Goal: Communication & Community: Answer question/provide support

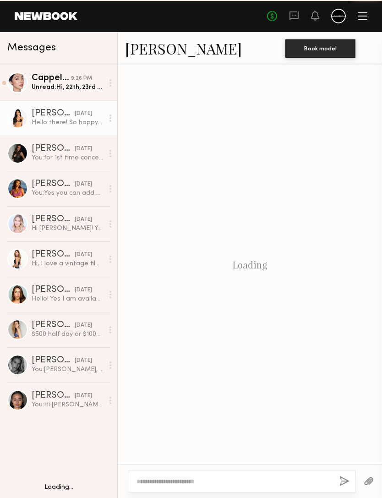
scroll to position [211, 0]
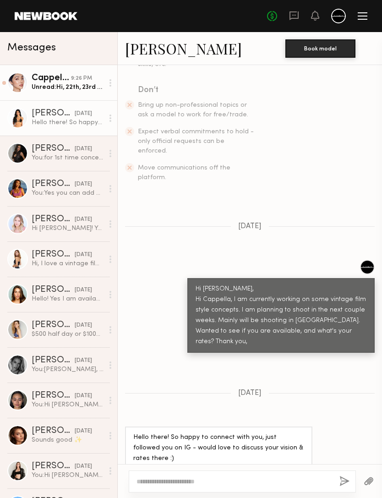
click at [44, 86] on div "Unread: Hi, 22th, 23rd are the only days left in August that I’m available. $34…" at bounding box center [68, 87] width 72 height 9
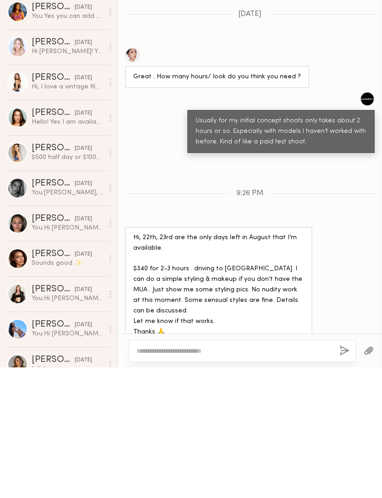
scroll to position [47, 0]
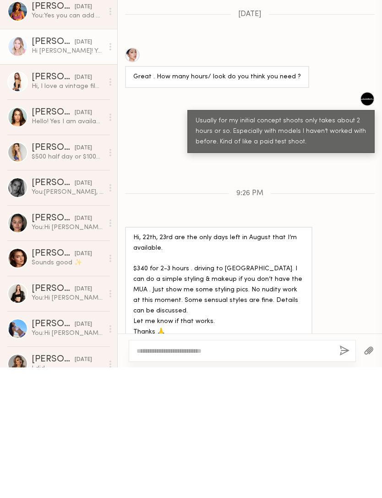
click at [49, 177] on div "Hi Maggie! Yes I should be available within the next few weeks. My rate is usua…" at bounding box center [68, 181] width 72 height 9
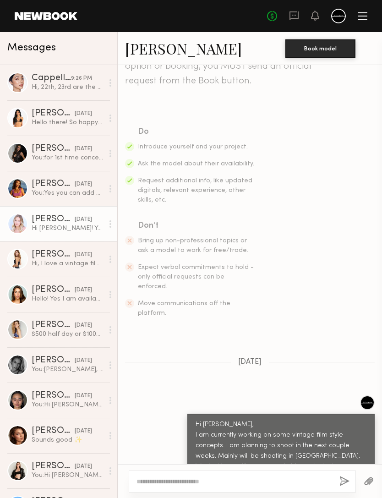
scroll to position [75, 0]
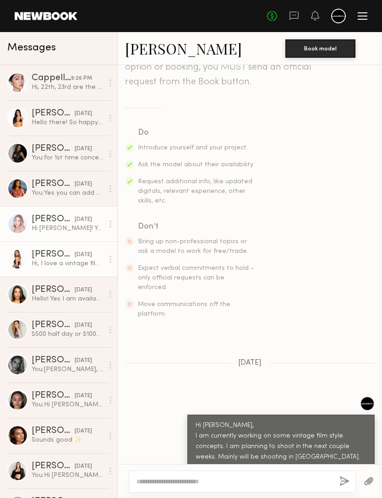
click at [46, 252] on div "Ashton W." at bounding box center [53, 254] width 43 height 9
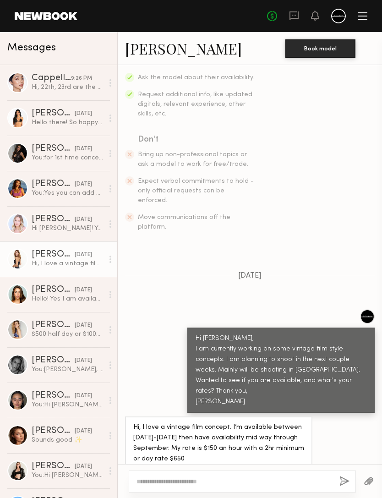
scroll to position [161, 0]
click at [37, 258] on div "Ashton W." at bounding box center [53, 254] width 43 height 9
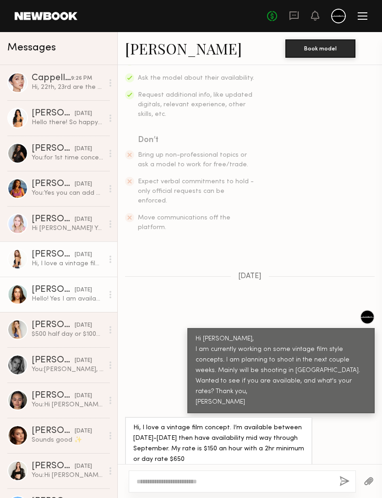
click at [27, 293] on div at bounding box center [17, 294] width 21 height 21
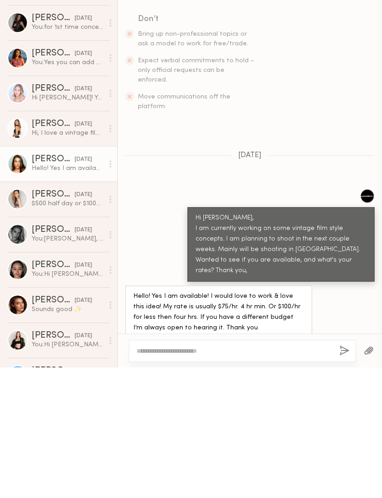
scroll to position [151, 0]
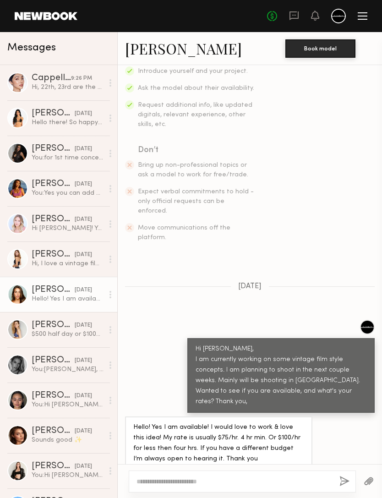
click at [176, 52] on link "Shelby M." at bounding box center [183, 48] width 117 height 20
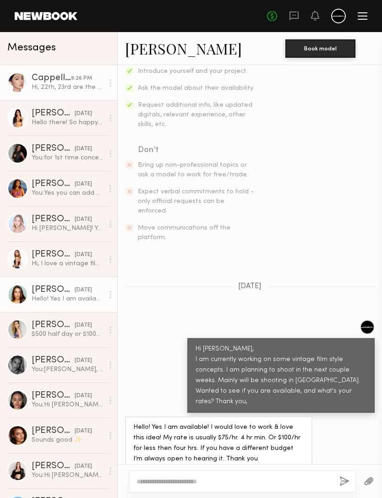
click at [39, 86] on div "Hi, 22th, 23rd are the only days left in August that I’m available. $340 for 2-…" at bounding box center [68, 87] width 72 height 9
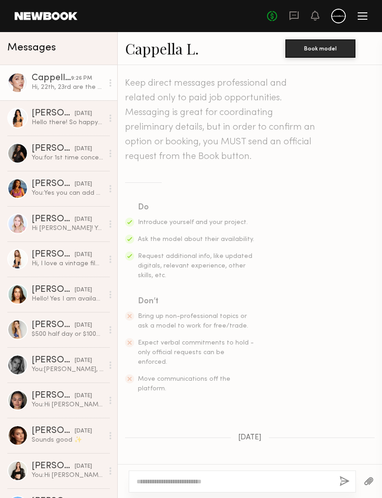
click at [150, 49] on link "Cappella L." at bounding box center [162, 48] width 74 height 20
click at [152, 49] on link "Cappella L." at bounding box center [162, 48] width 74 height 20
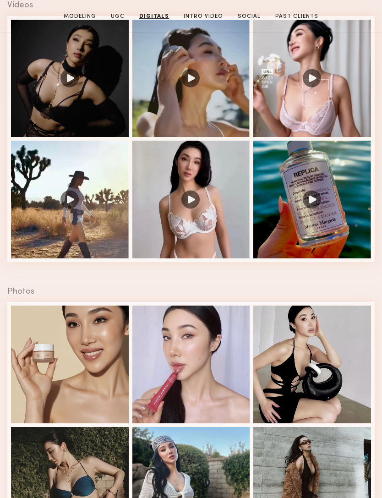
scroll to position [835, 0]
